Goal: Task Accomplishment & Management: Use online tool/utility

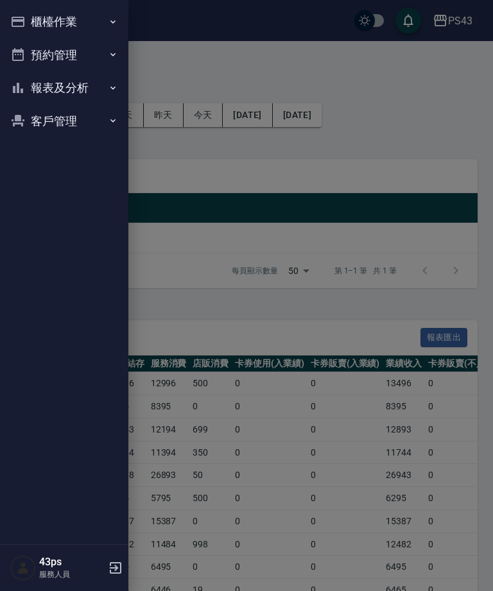
click at [96, 12] on button "櫃檯作業" at bounding box center [64, 21] width 118 height 33
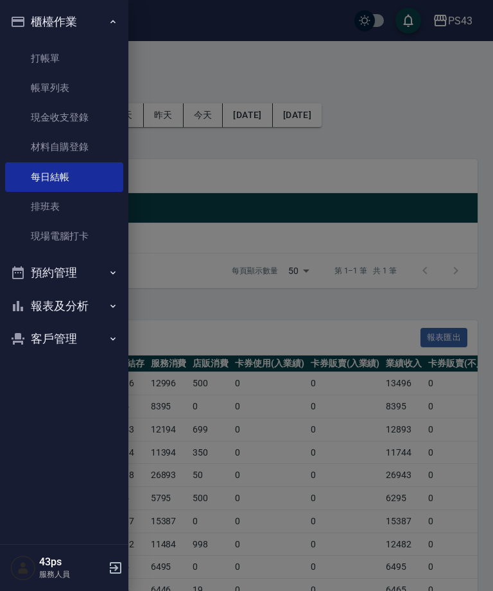
click at [76, 54] on link "打帳單" at bounding box center [64, 59] width 118 height 30
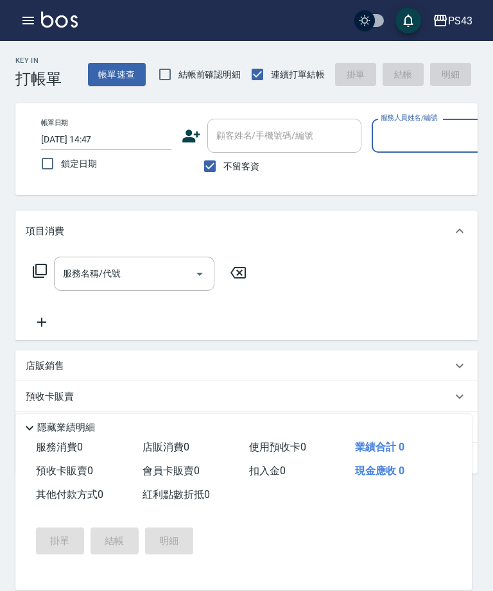
click at [419, 146] on input "服務人員姓名/編號" at bounding box center [436, 136] width 119 height 22
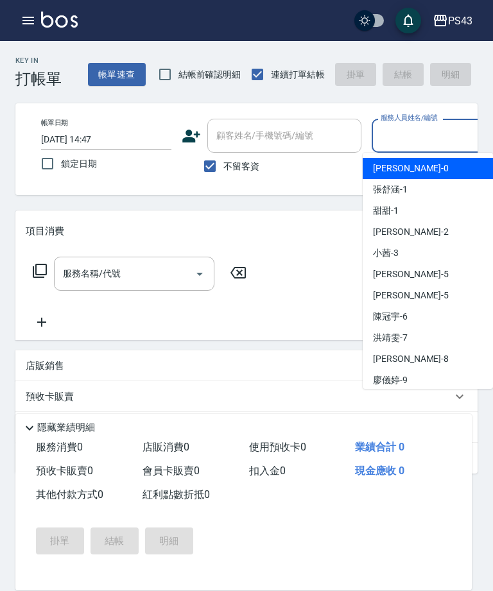
click at [421, 140] on input "服務人員姓名/編號" at bounding box center [436, 136] width 119 height 22
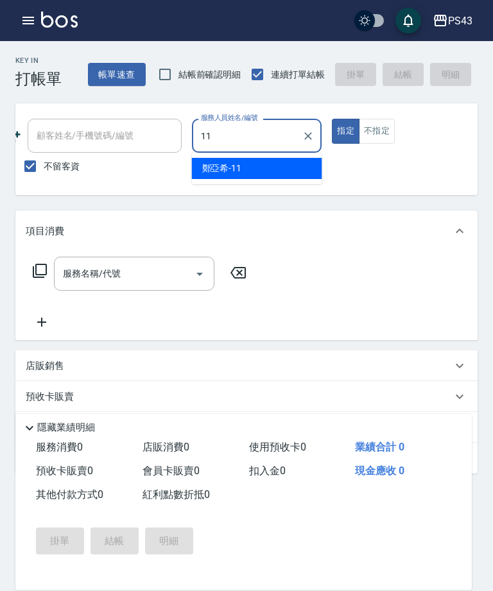
scroll to position [0, 180]
type input "[PERSON_NAME]-11"
type button "true"
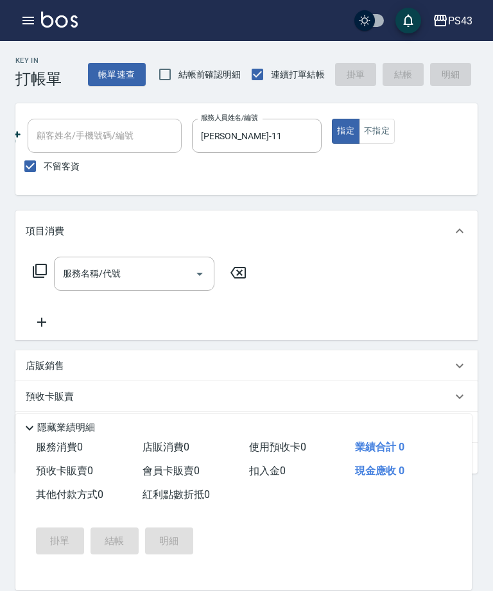
click at [131, 279] on input "服務名稱/代號" at bounding box center [125, 274] width 130 height 22
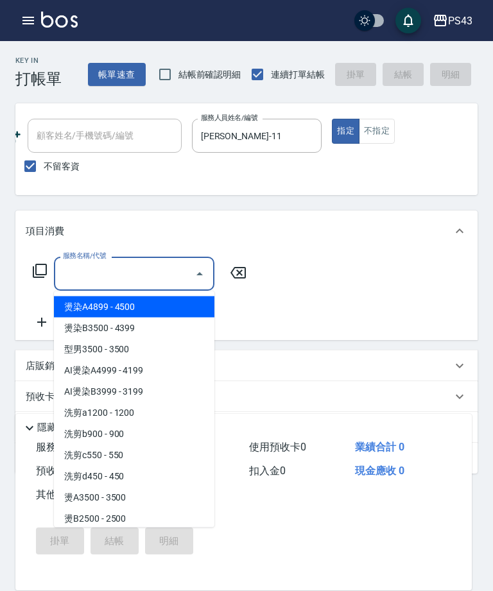
click at [144, 271] on input "服務名稱/代號" at bounding box center [125, 274] width 130 height 22
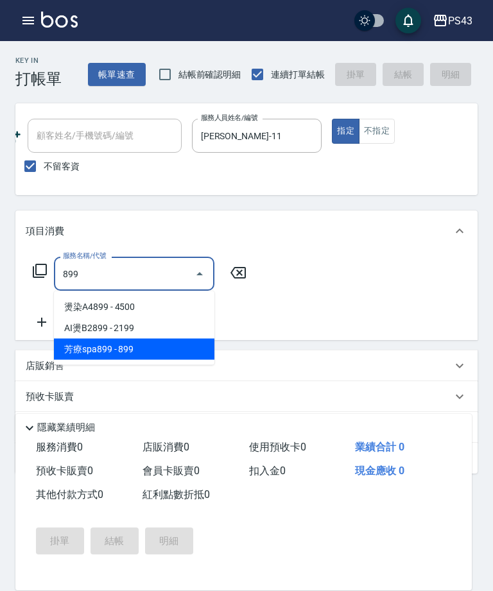
click at [173, 353] on span "芳療spa899 - 899" at bounding box center [134, 349] width 160 height 21
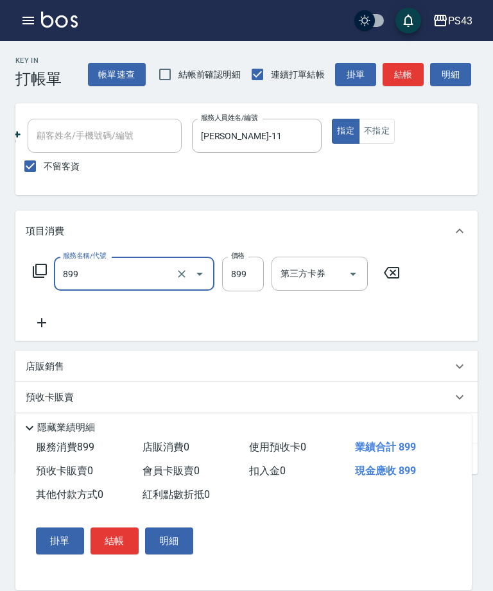
type input "芳療spa899(689)"
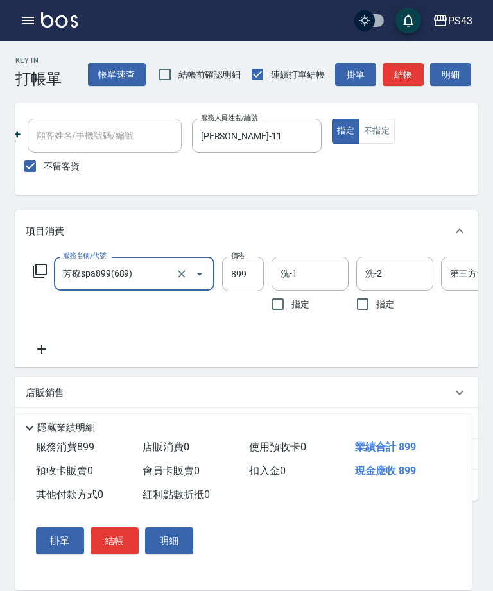
click at [246, 275] on input "899" at bounding box center [243, 274] width 42 height 35
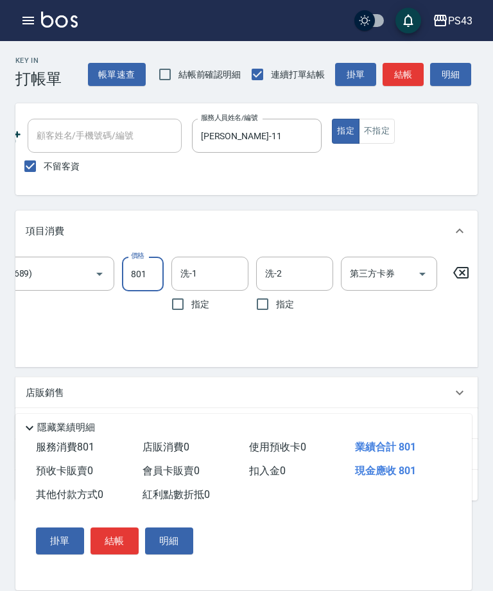
scroll to position [0, 100]
click at [426, 275] on icon "Open" at bounding box center [422, 273] width 15 height 15
type input "801"
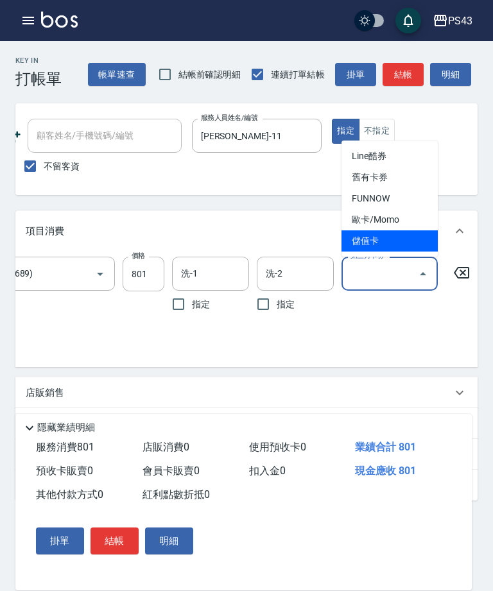
click at [401, 245] on span "儲值卡" at bounding box center [390, 240] width 96 height 21
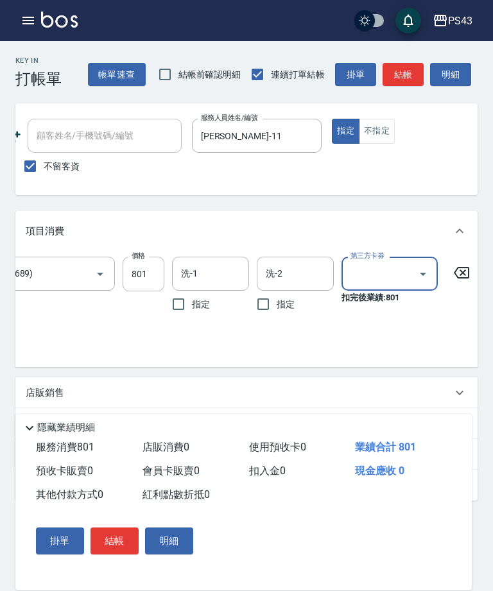
type input "儲值卡"
click at [401, 79] on button "結帳" at bounding box center [403, 75] width 41 height 24
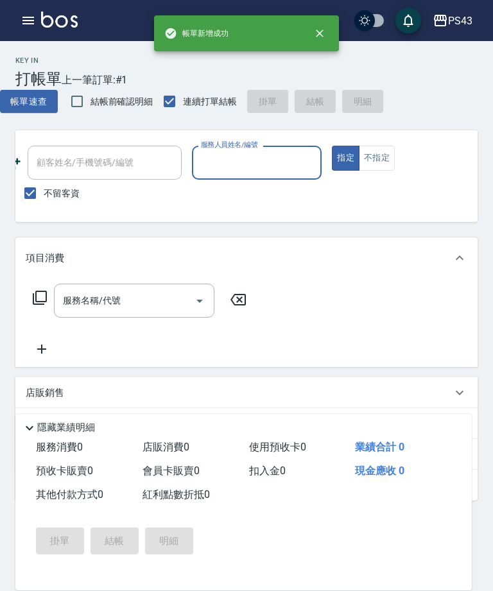
scroll to position [0, 0]
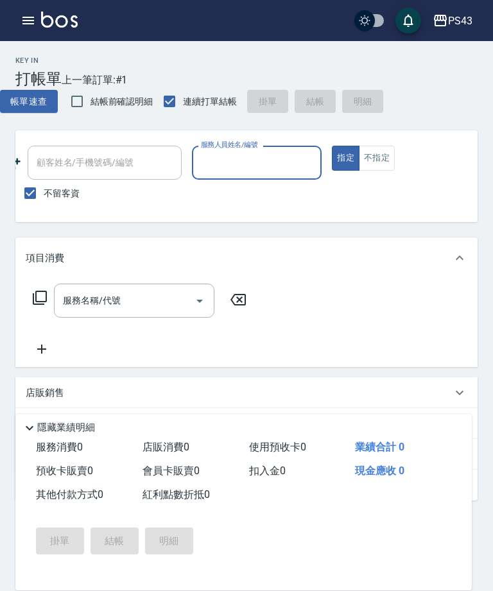
click at [257, 173] on input "服務人員姓名/編號" at bounding box center [257, 163] width 119 height 22
type input "[PERSON_NAME]-11"
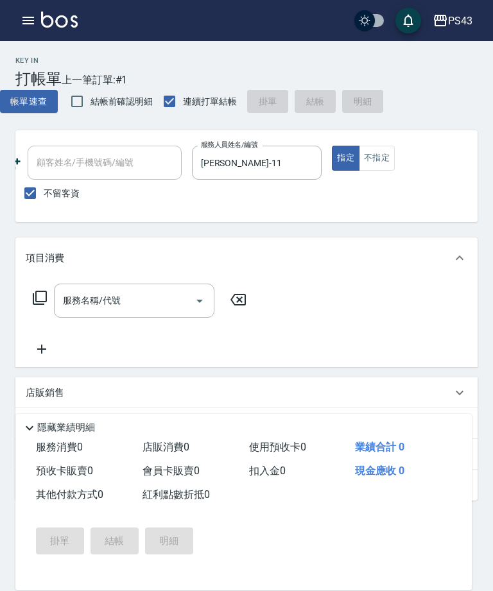
click at [379, 163] on button "不指定" at bounding box center [377, 158] width 36 height 25
click at [134, 311] on input "服務名稱/代號" at bounding box center [125, 301] width 130 height 22
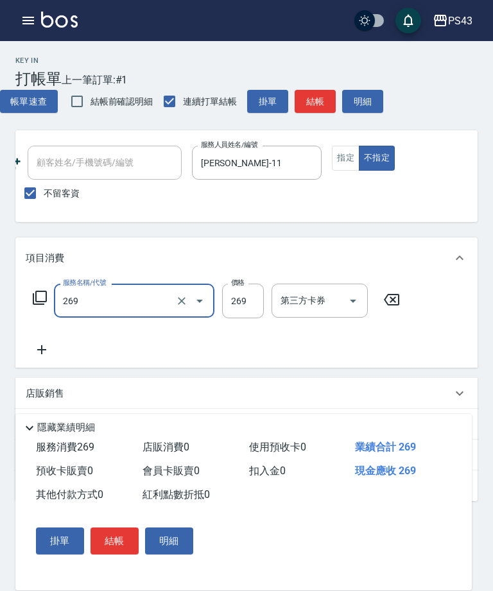
type input "洗剪269(226)"
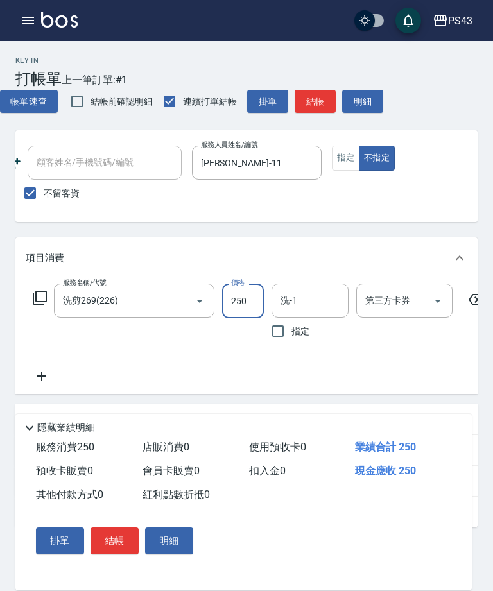
type input "250"
click at [316, 100] on button "結帳" at bounding box center [315, 102] width 41 height 24
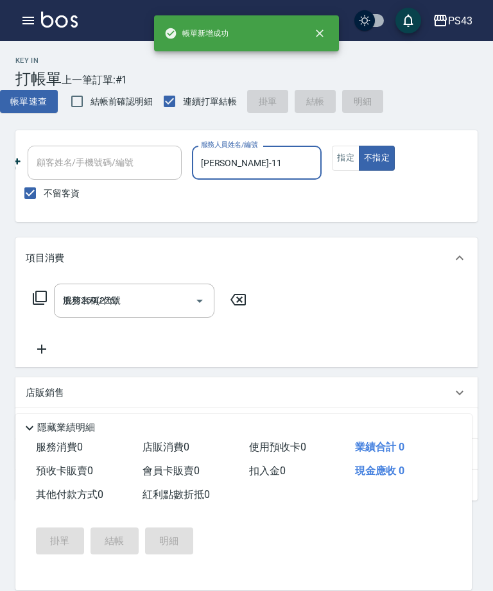
type input "[DATE] 14:48"
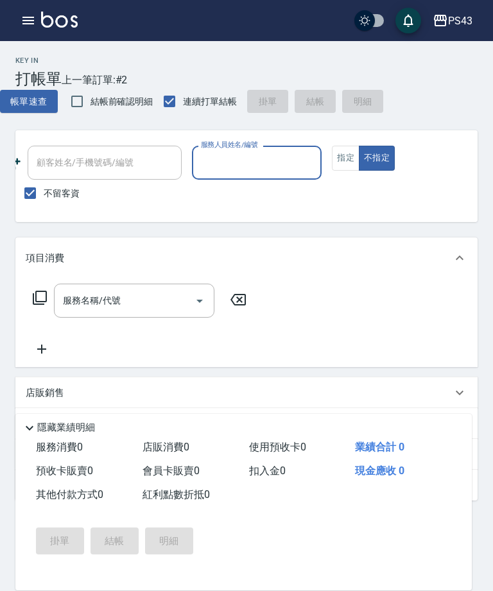
click at [28, 26] on icon "button" at bounding box center [28, 20] width 15 height 15
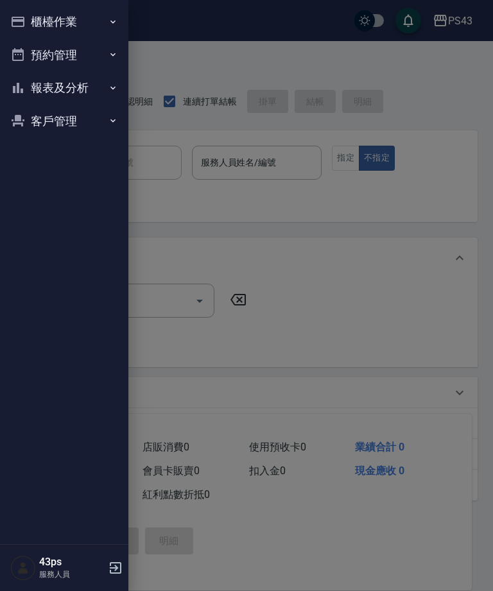
click at [64, 91] on button "報表及分析" at bounding box center [64, 87] width 118 height 33
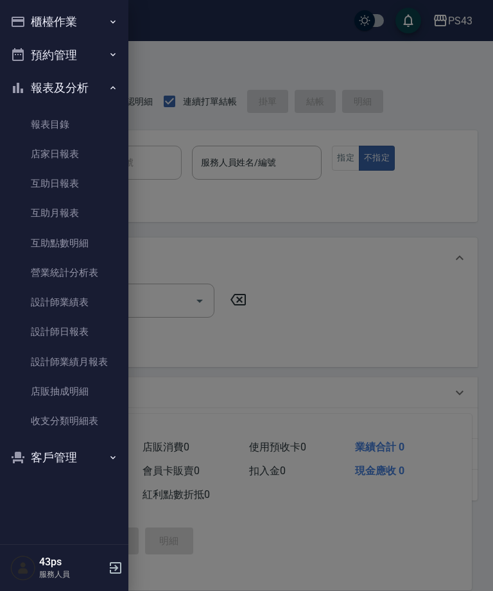
click at [83, 330] on link "設計師日報表" at bounding box center [64, 332] width 118 height 30
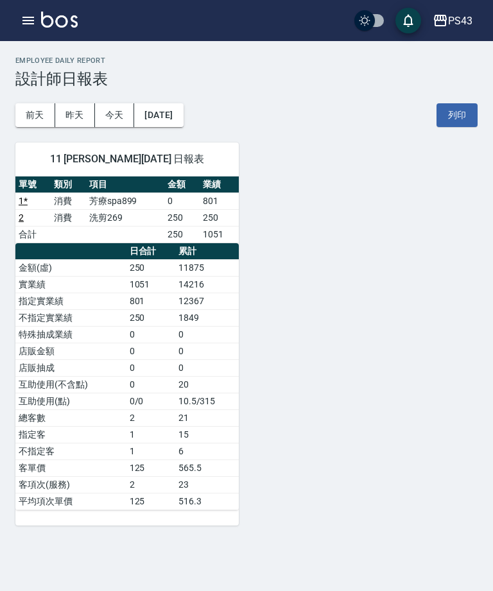
click at [183, 114] on button "[DATE]" at bounding box center [158, 115] width 49 height 24
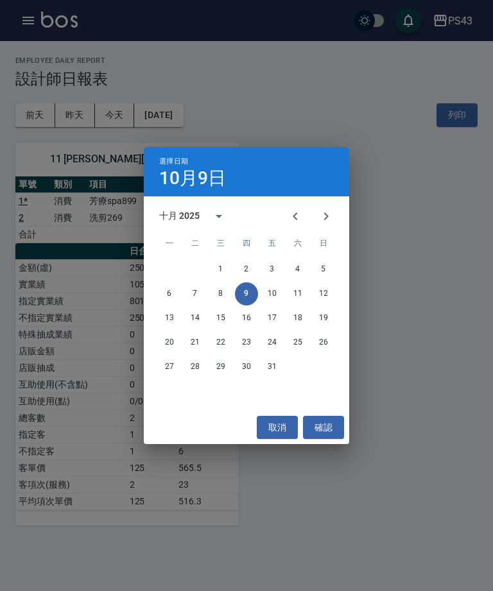
click at [293, 219] on icon "Previous month" at bounding box center [295, 216] width 15 height 15
click at [251, 345] on button "25" at bounding box center [246, 342] width 23 height 23
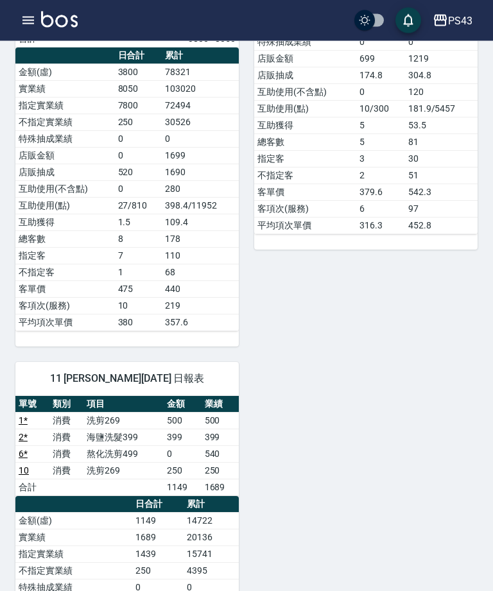
scroll to position [939, 0]
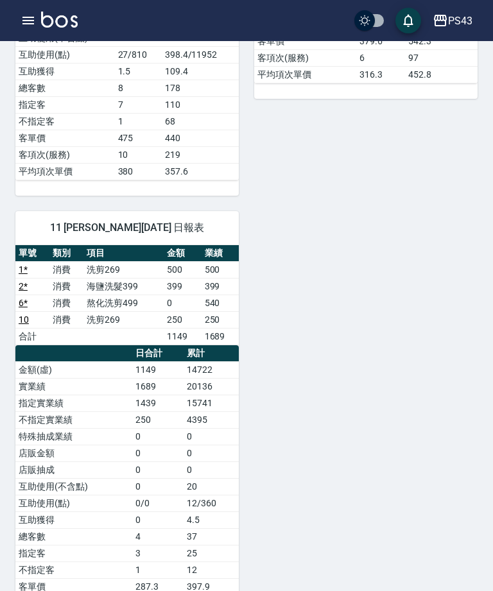
click at [17, 18] on button "button" at bounding box center [28, 21] width 26 height 26
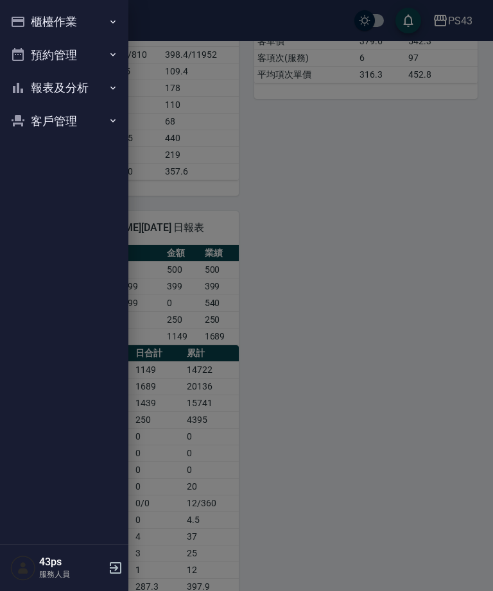
click at [80, 27] on button "櫃檯作業" at bounding box center [64, 21] width 118 height 33
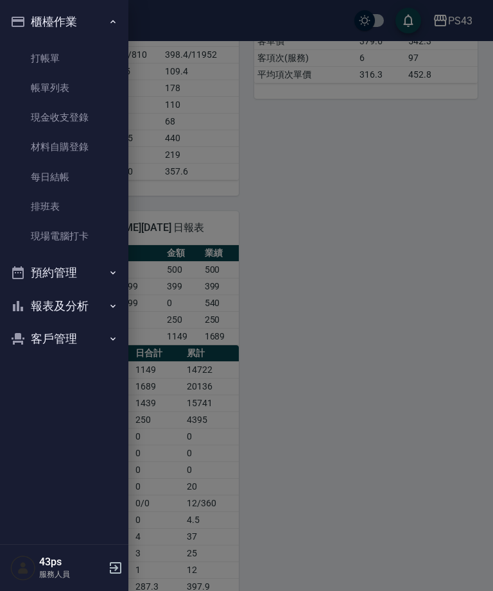
click at [82, 92] on link "帳單列表" at bounding box center [64, 88] width 118 height 30
